Goal: Find specific page/section: Find specific page/section

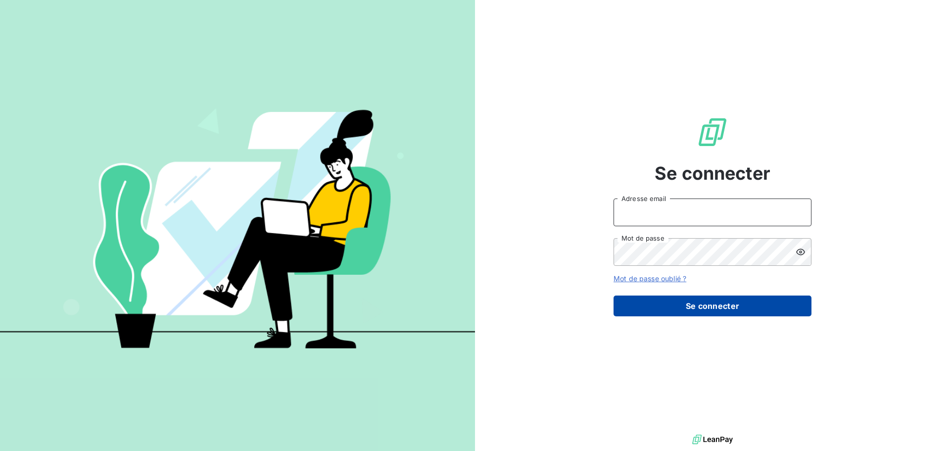
type input "[EMAIL_ADDRESS][DOMAIN_NAME]"
click at [711, 308] on button "Se connecter" at bounding box center [712, 305] width 198 height 21
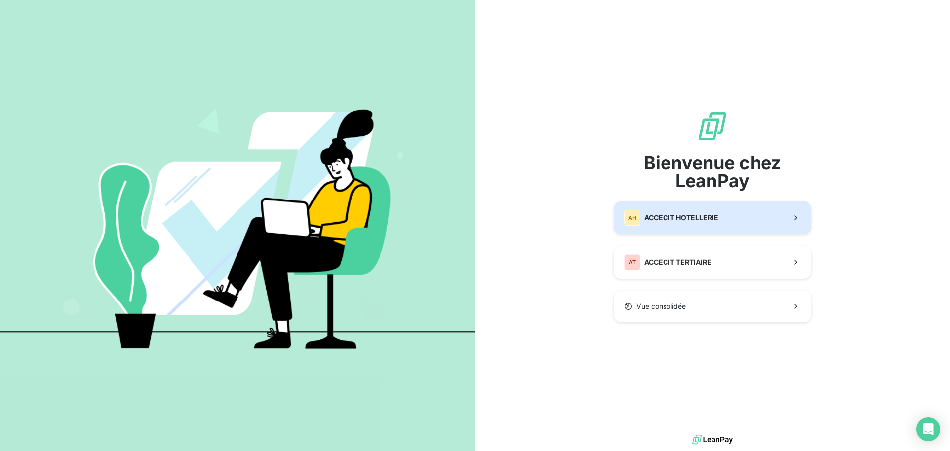
click at [702, 221] on span "ACCECIT HOTELLERIE" at bounding box center [681, 218] width 74 height 10
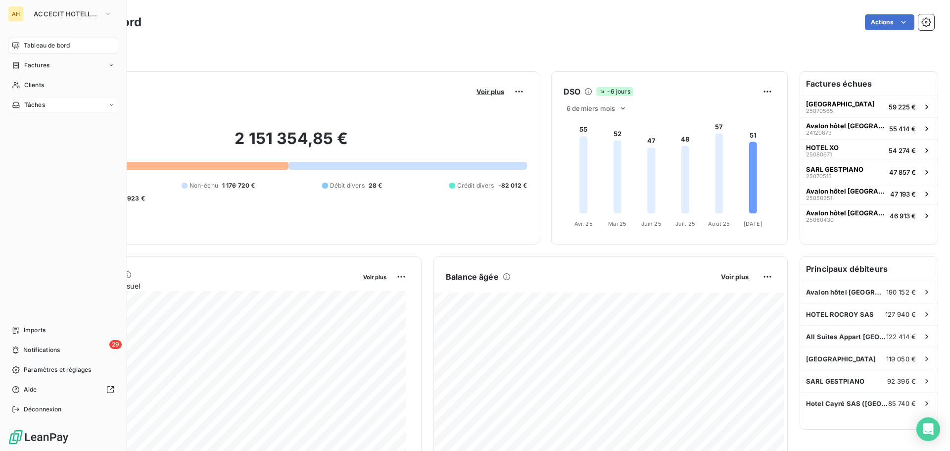
click at [47, 102] on div "Tâches" at bounding box center [63, 105] width 110 height 16
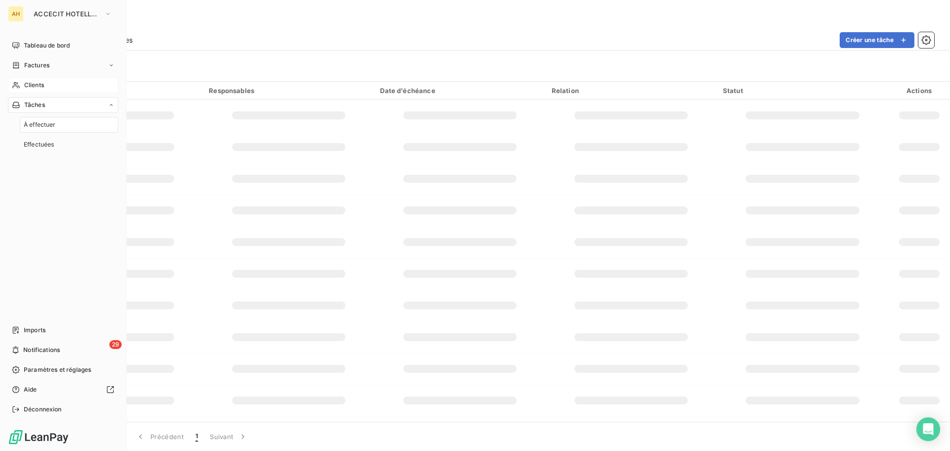
click at [49, 87] on div "Clients" at bounding box center [63, 85] width 110 height 16
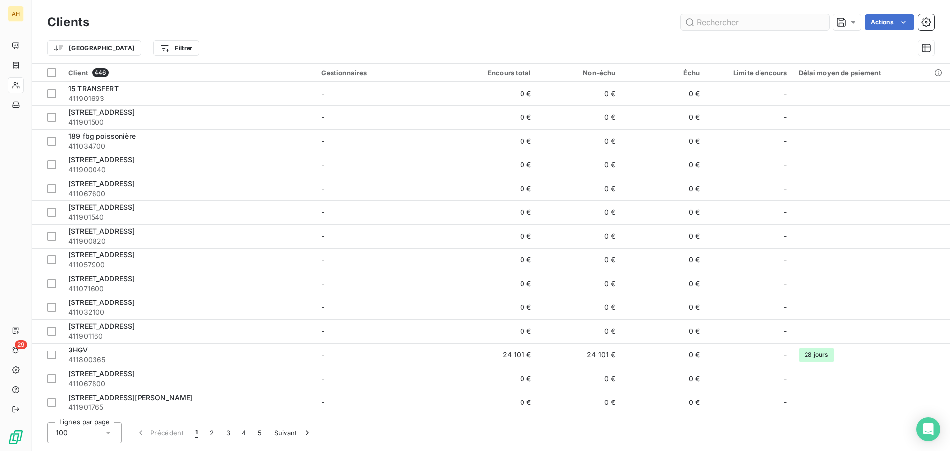
click at [727, 26] on input "text" at bounding box center [755, 22] width 148 height 16
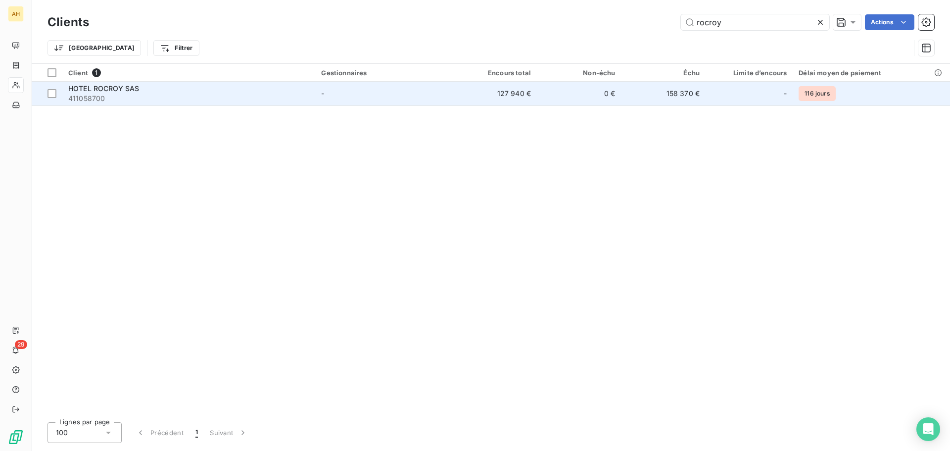
type input "rocroy"
click at [124, 93] on span "411058700" at bounding box center [188, 98] width 241 height 10
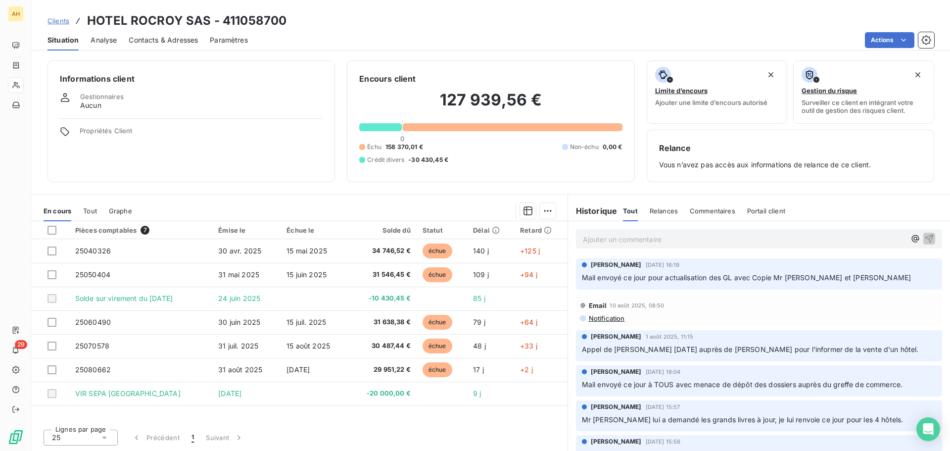
click at [110, 41] on span "Analyse" at bounding box center [104, 40] width 26 height 10
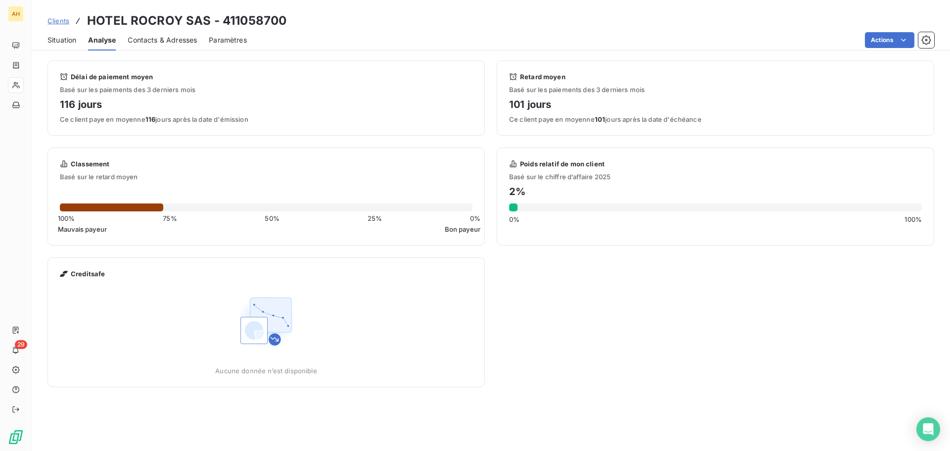
click at [61, 38] on span "Situation" at bounding box center [61, 40] width 29 height 10
